Goal: Information Seeking & Learning: Learn about a topic

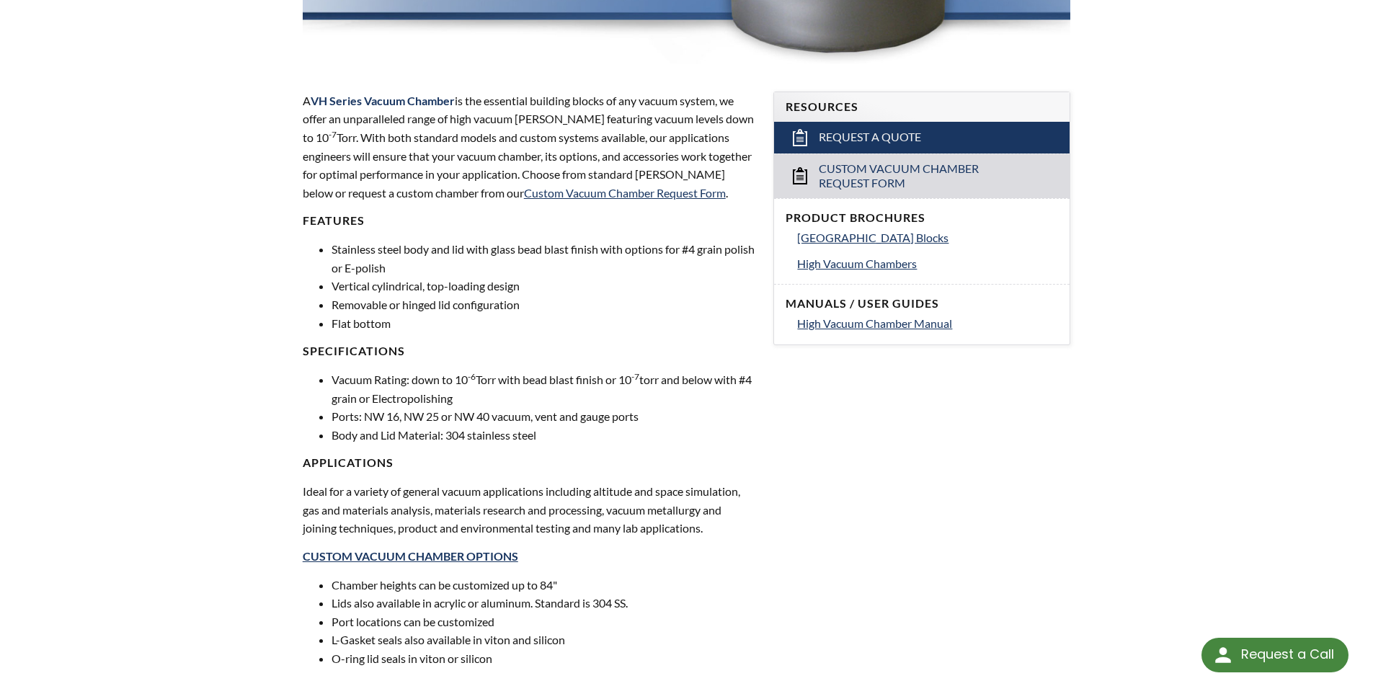
scroll to position [432, 0]
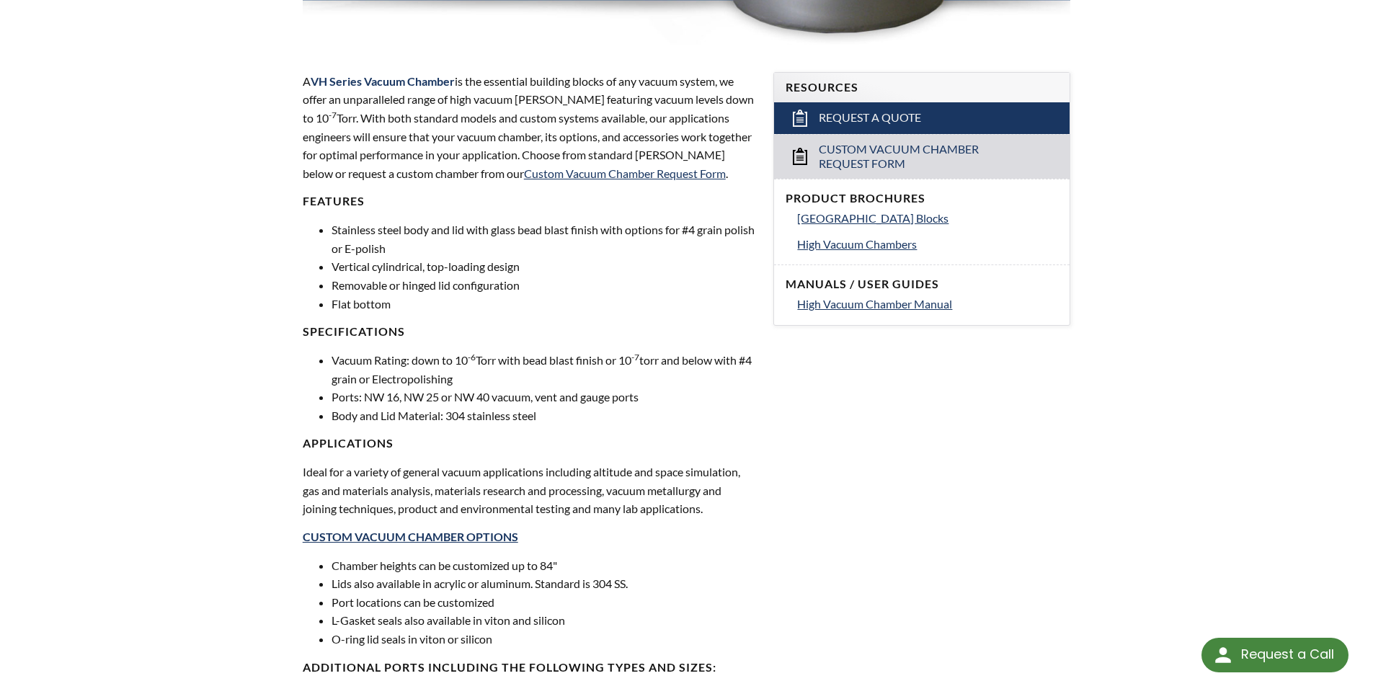
click at [324, 353] on ul "Vacuum Rating: down to 10 -6 Torr with bead blast finish or 10 -7 torr and belo…" at bounding box center [530, 387] width 454 height 73
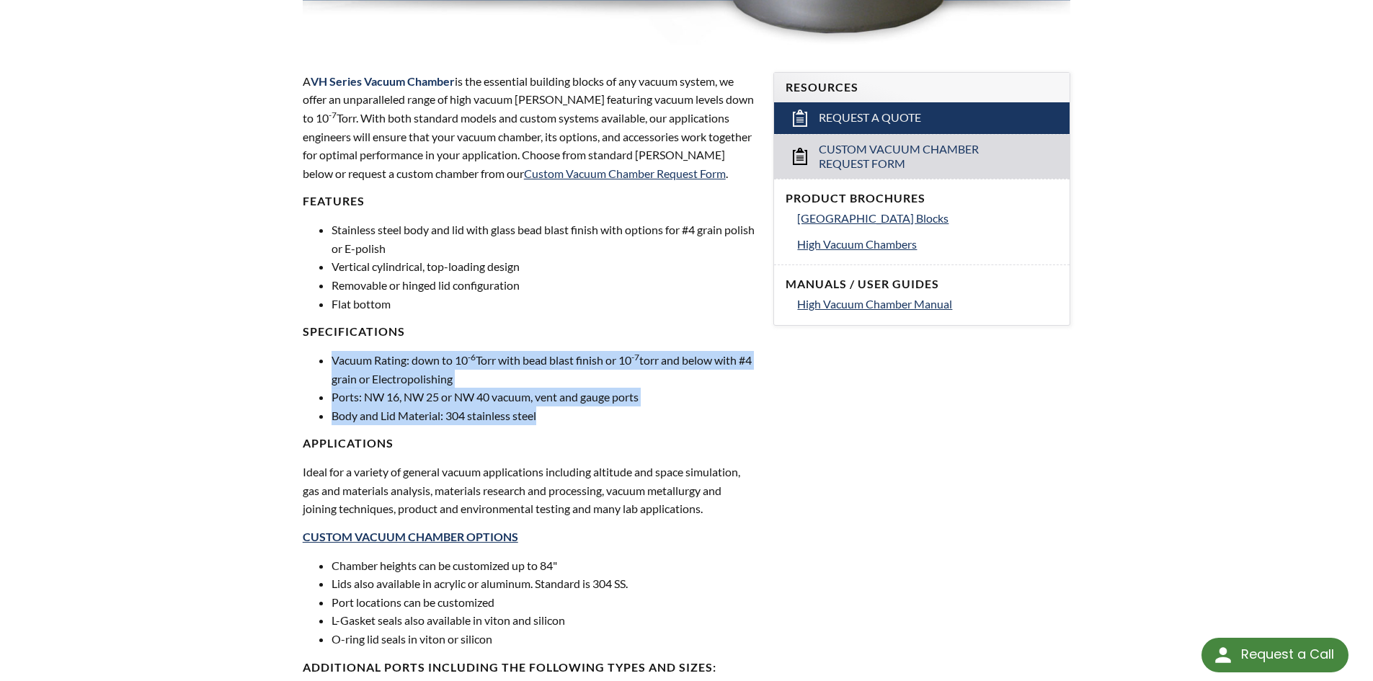
drag, startPoint x: 556, startPoint y: 411, endPoint x: 294, endPoint y: 349, distance: 268.8
click at [294, 349] on div "A VH Series Vacuum Chamber is the essential building blocks of any vacuum syste…" at bounding box center [529, 425] width 471 height 753
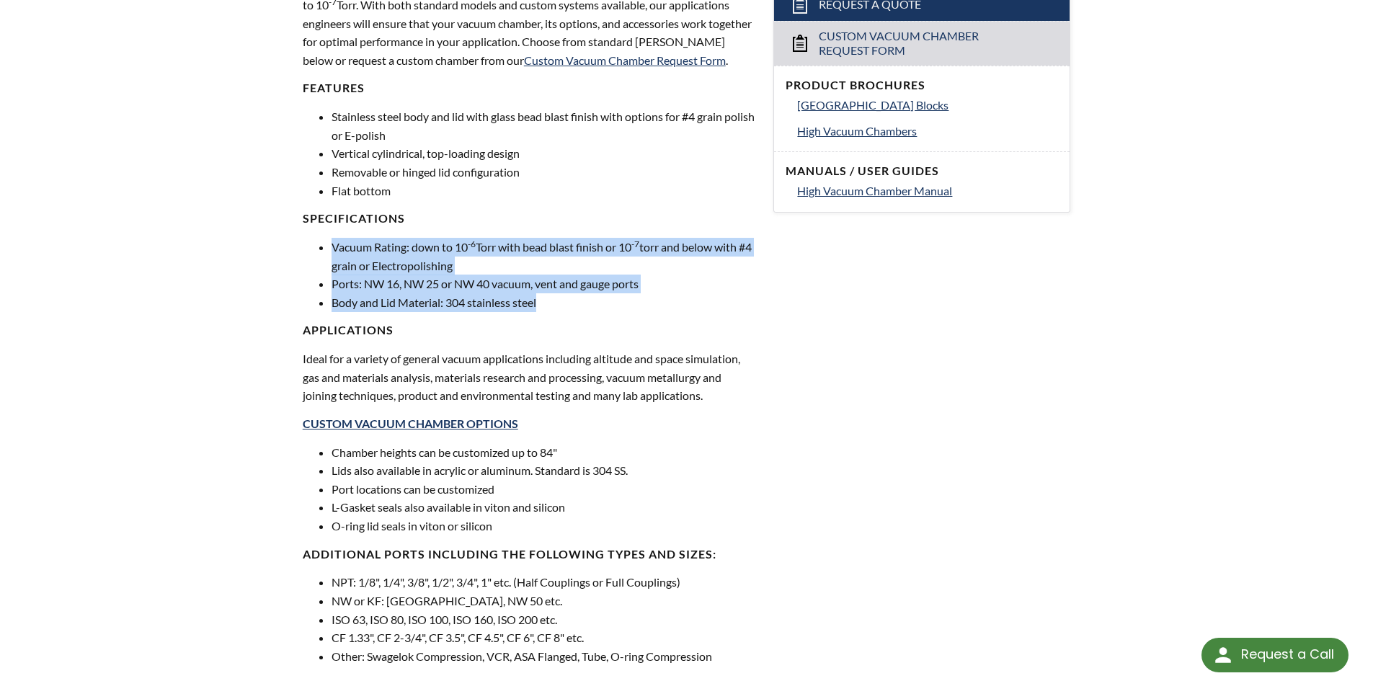
scroll to position [721, 0]
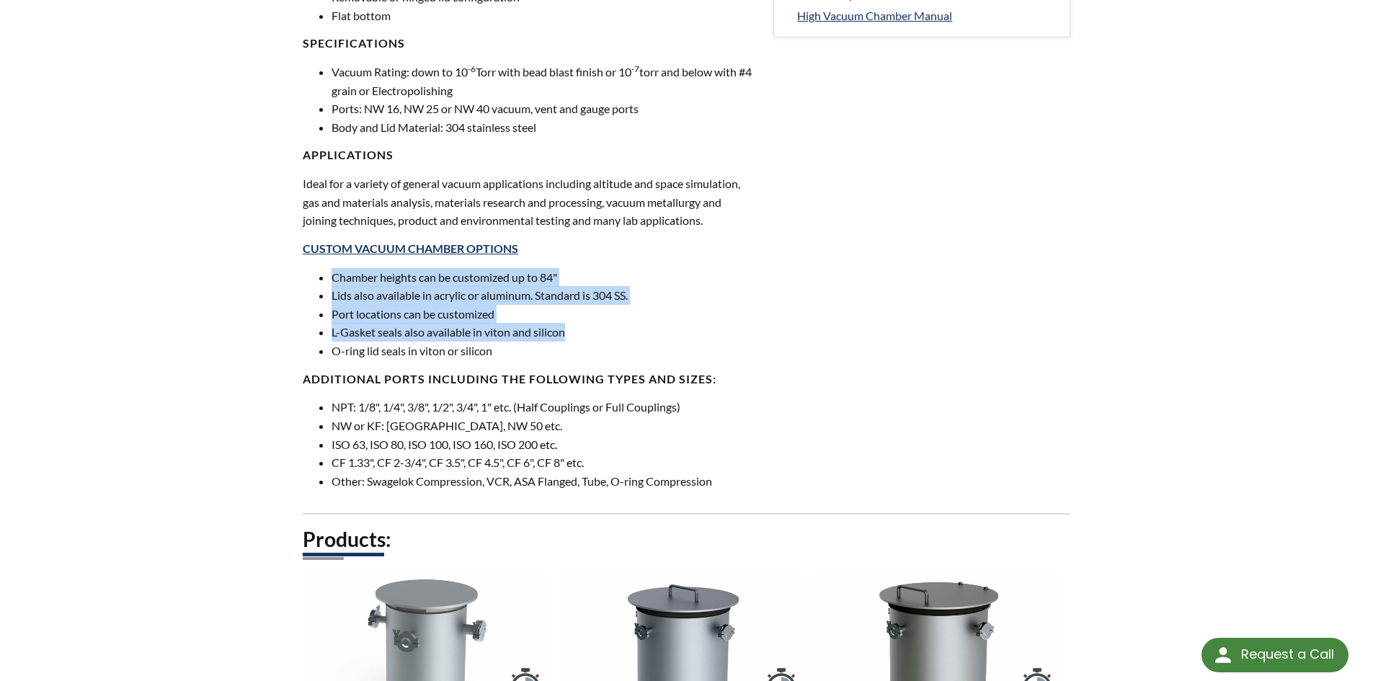
drag, startPoint x: 310, startPoint y: 279, endPoint x: 681, endPoint y: 337, distance: 375.6
click at [681, 337] on ul "Chamber heights can be customized up to 84" Lids also available in acrylic or a…" at bounding box center [530, 314] width 454 height 92
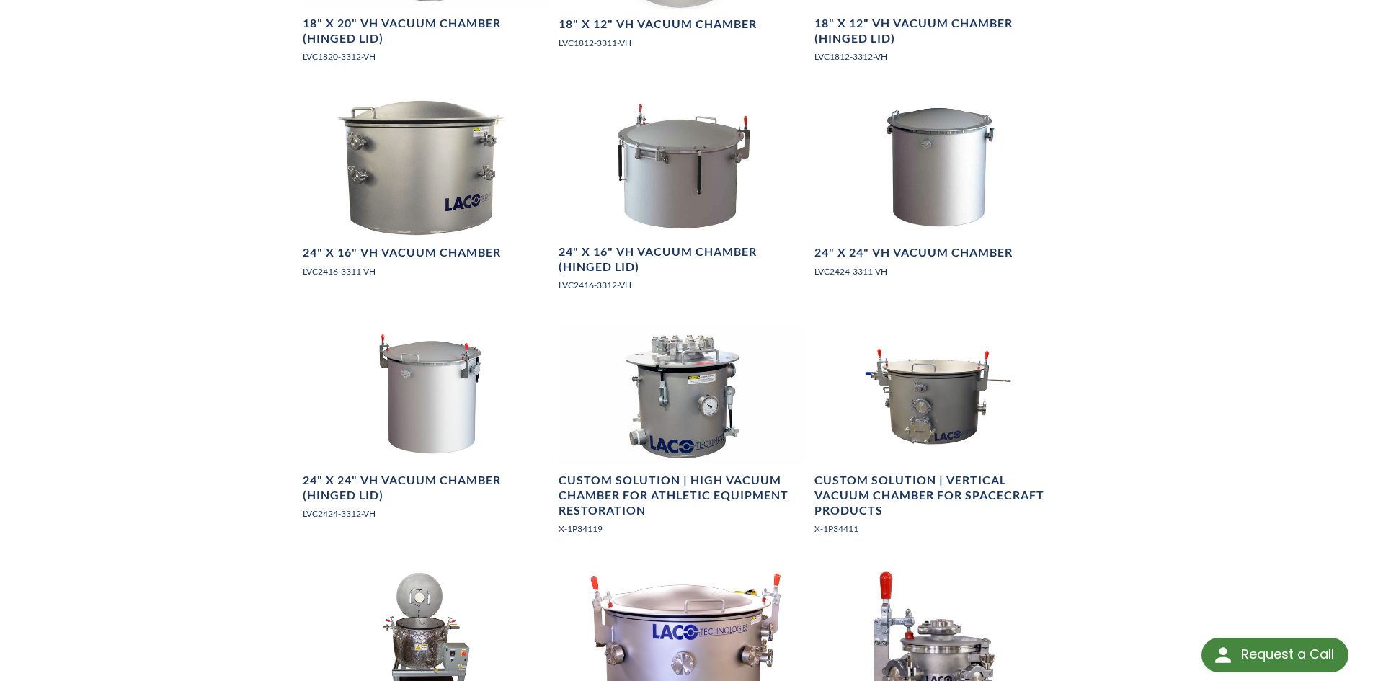
scroll to position [1873, 0]
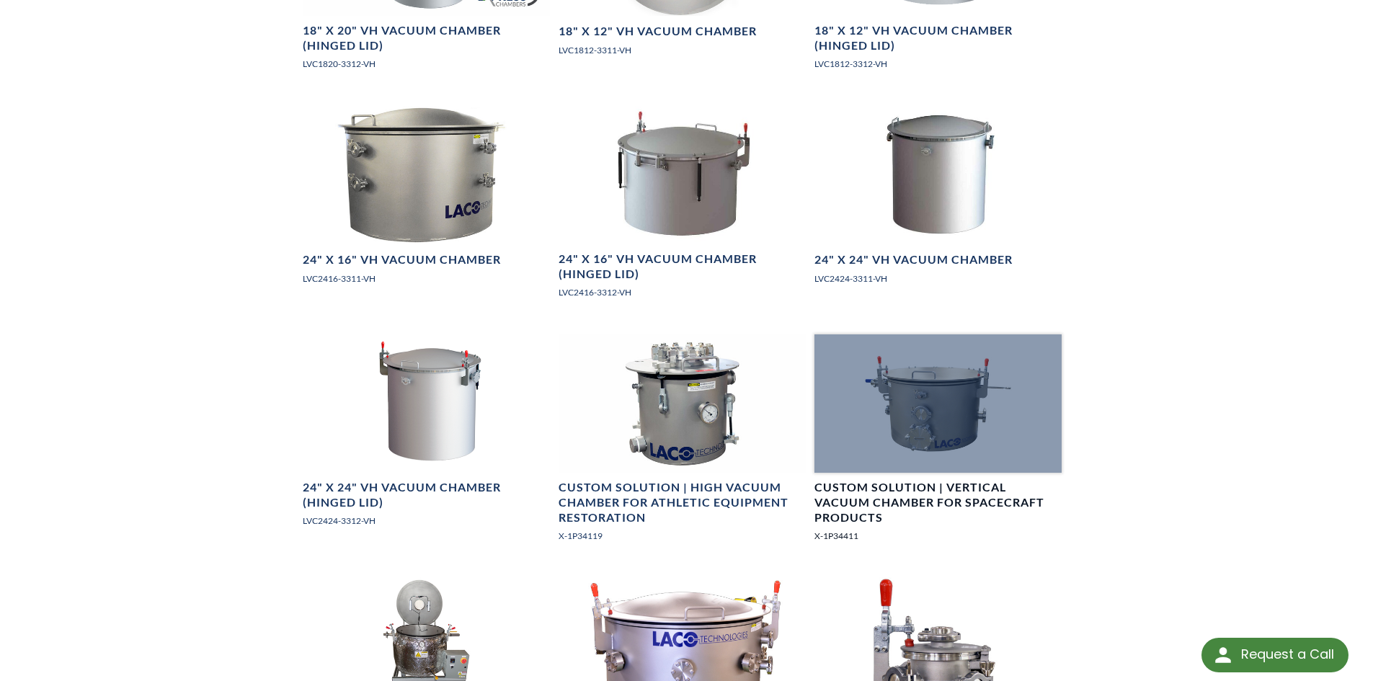
click at [954, 420] on div at bounding box center [937, 403] width 247 height 139
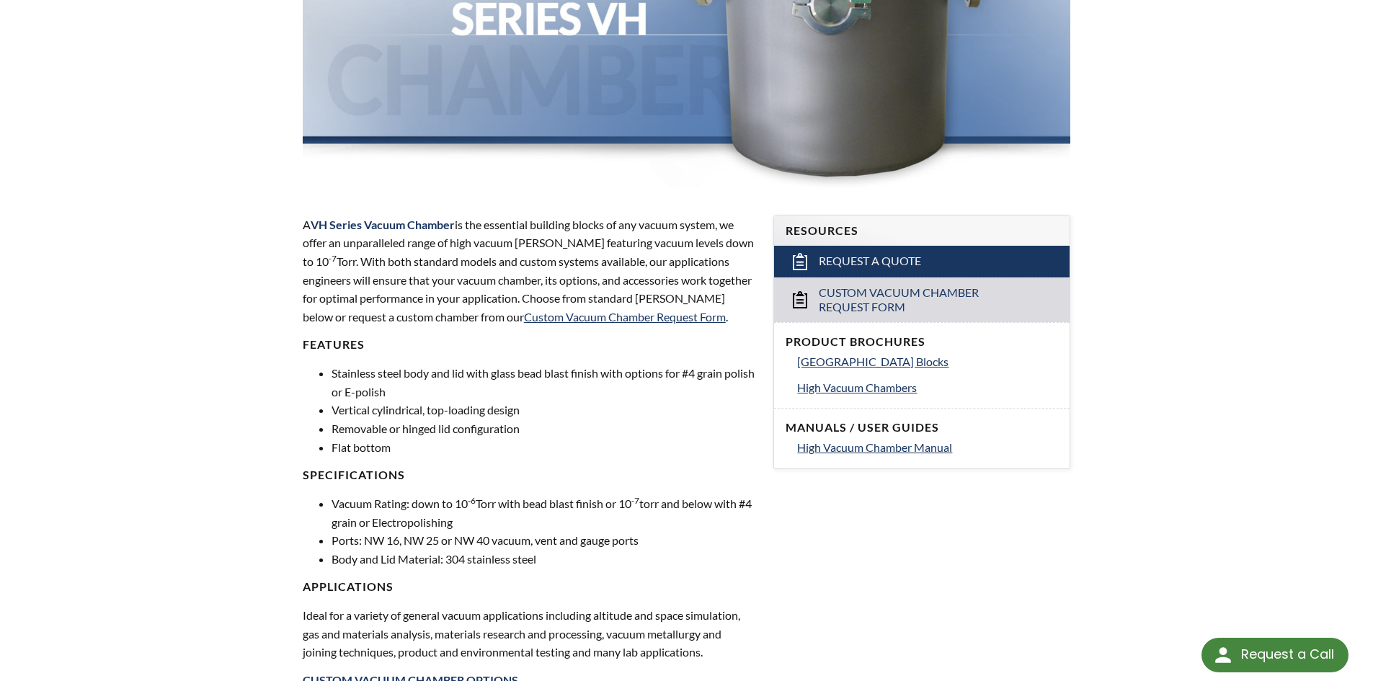
scroll to position [0, 0]
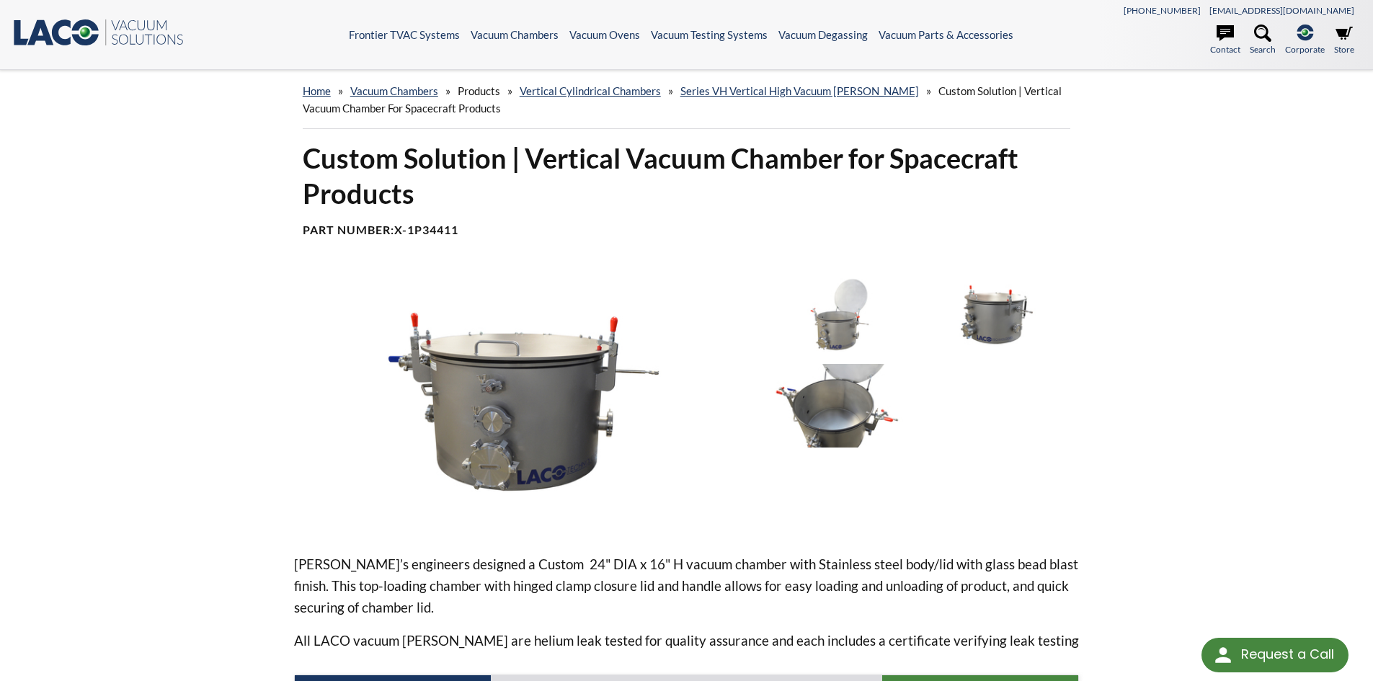
scroll to position [216, 0]
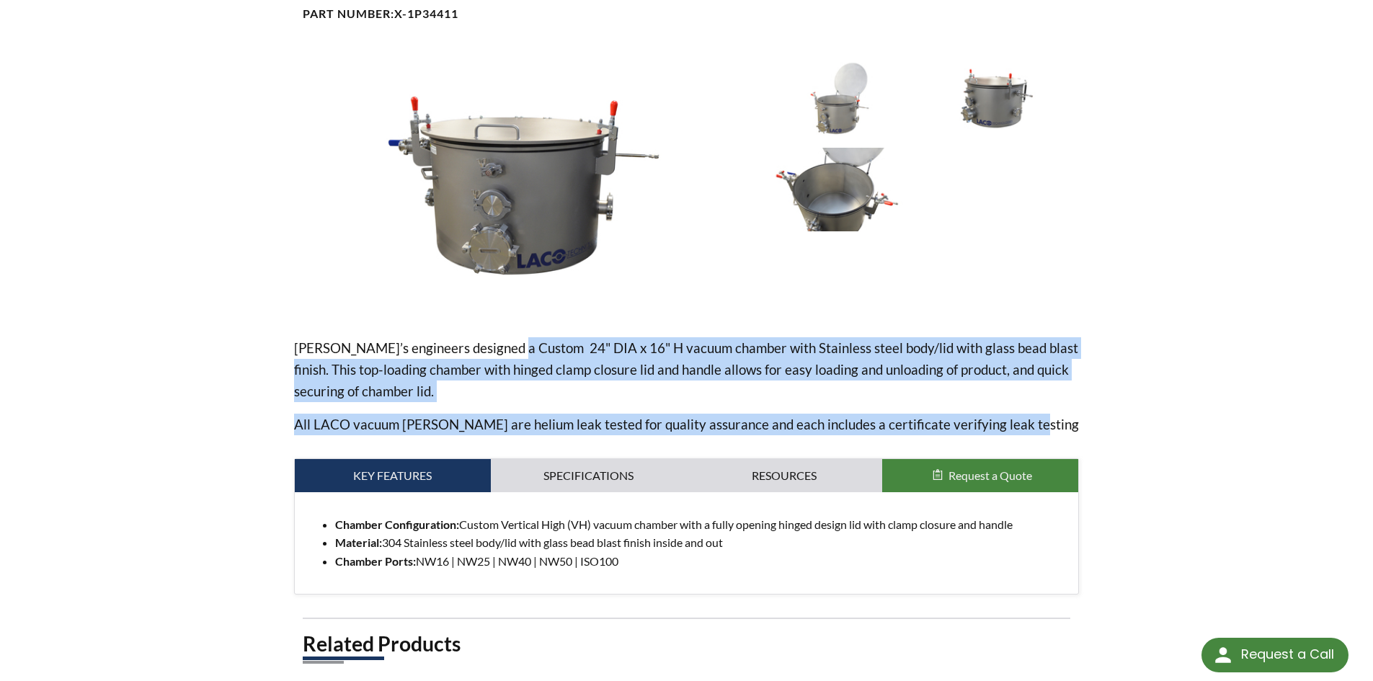
drag, startPoint x: 525, startPoint y: 354, endPoint x: 1109, endPoint y: 427, distance: 588.2
click at [1109, 427] on div "Custom Solution | Vertical Vacuum Chamber for Spacecraft Products Part Number: …" at bounding box center [687, 413] width 922 height 978
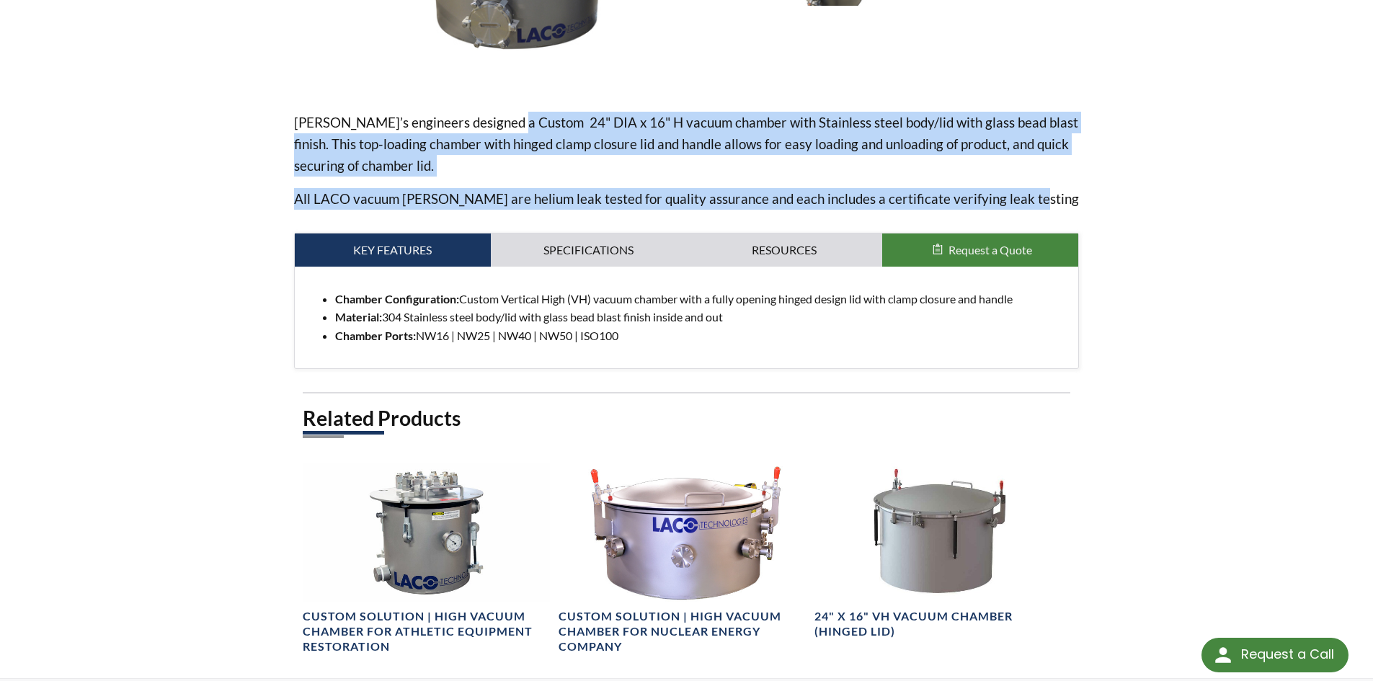
scroll to position [648, 0]
